Goal: Information Seeking & Learning: Learn about a topic

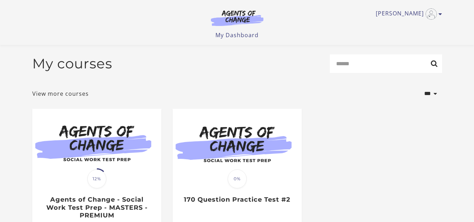
scroll to position [83, 0]
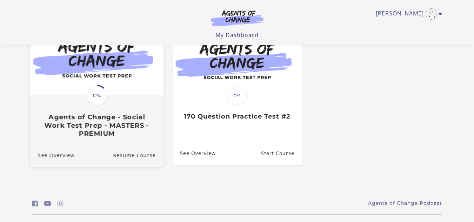
click at [84, 126] on h3 "Agents of Change - Social Work Test Prep - MASTERS - PREMIUM" at bounding box center [97, 125] width 118 height 25
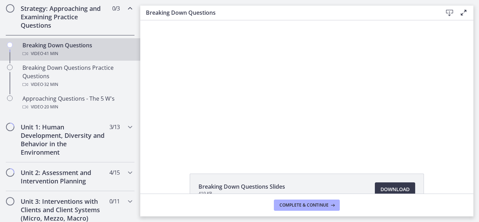
scroll to position [193, 0]
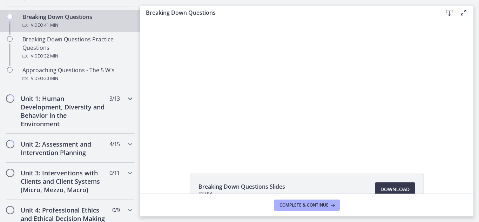
click at [81, 117] on h2 "Unit 1: Human Development, Diversity and Behavior in the Environment" at bounding box center [64, 111] width 86 height 34
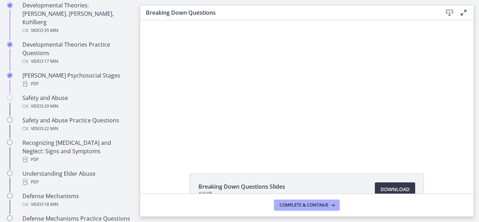
scroll to position [251, 0]
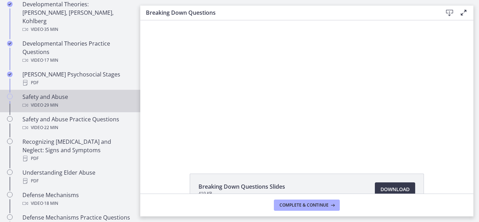
click at [74, 101] on div "Video · 29 min" at bounding box center [76, 105] width 109 height 8
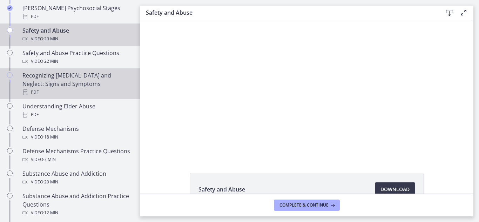
scroll to position [321, 0]
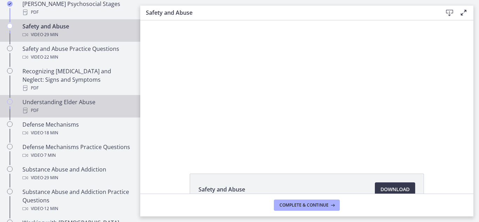
click at [64, 106] on div "PDF" at bounding box center [76, 110] width 109 height 8
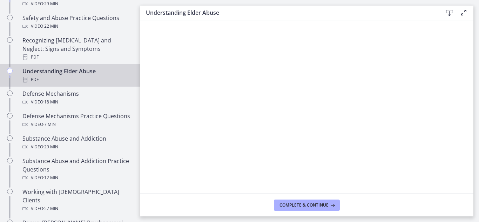
scroll to position [352, 0]
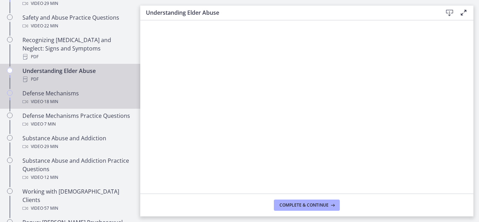
click at [80, 97] on div "Video · 18 min" at bounding box center [76, 101] width 109 height 8
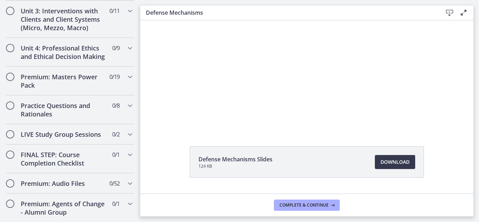
scroll to position [41, 0]
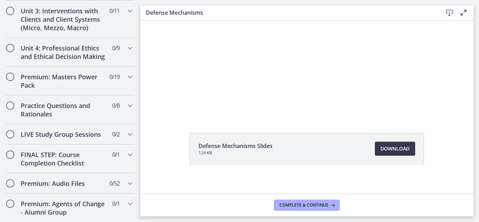
click at [152, 52] on div "Click for sound @keyframes VOLUME_SMALL_WAVE_FLASH { 0% { opacity: 0; } 33% { o…" at bounding box center [306, 48] width 333 height 137
